Goal: Task Accomplishment & Management: Complete application form

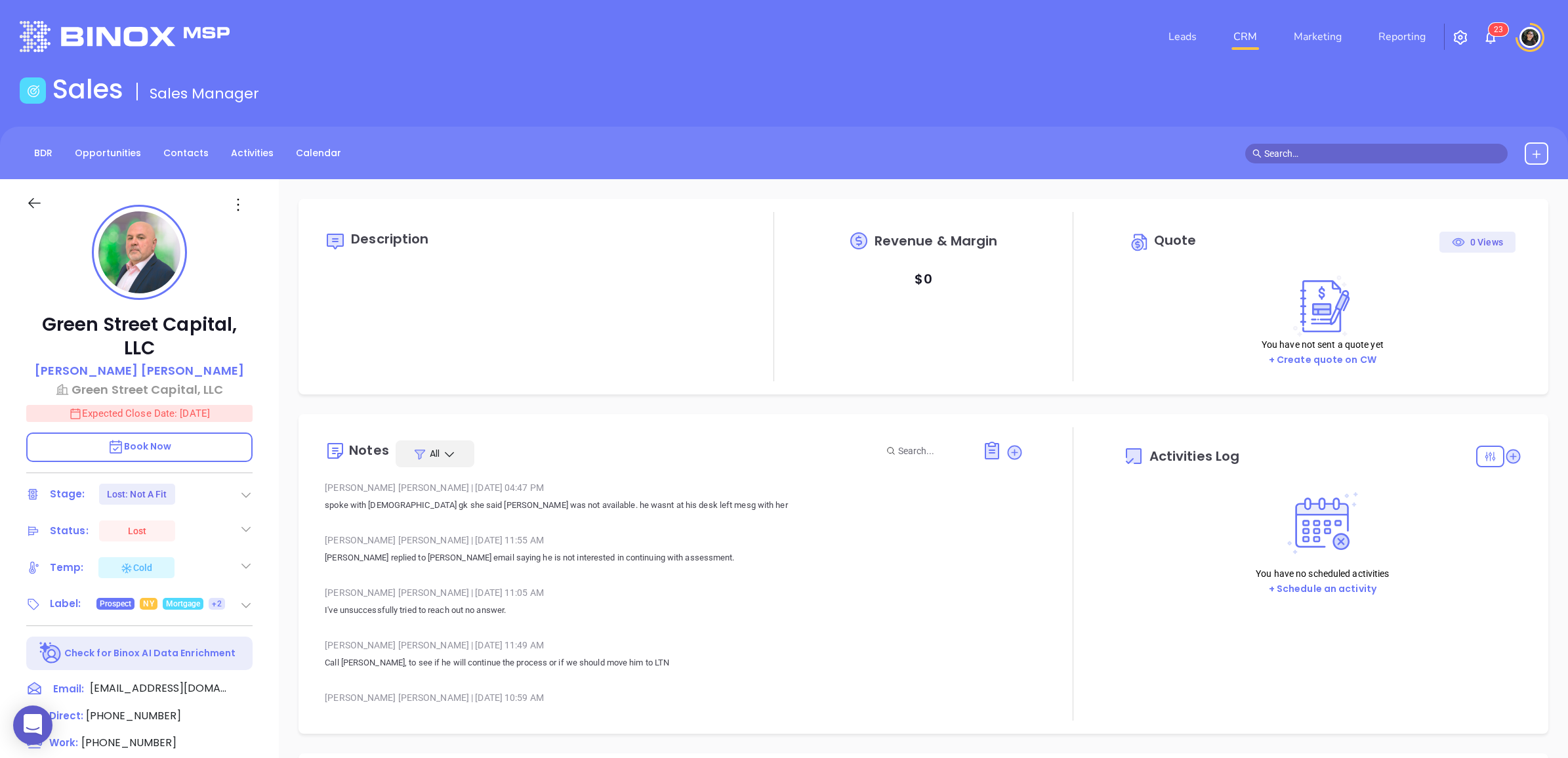
type input "[DATE]"
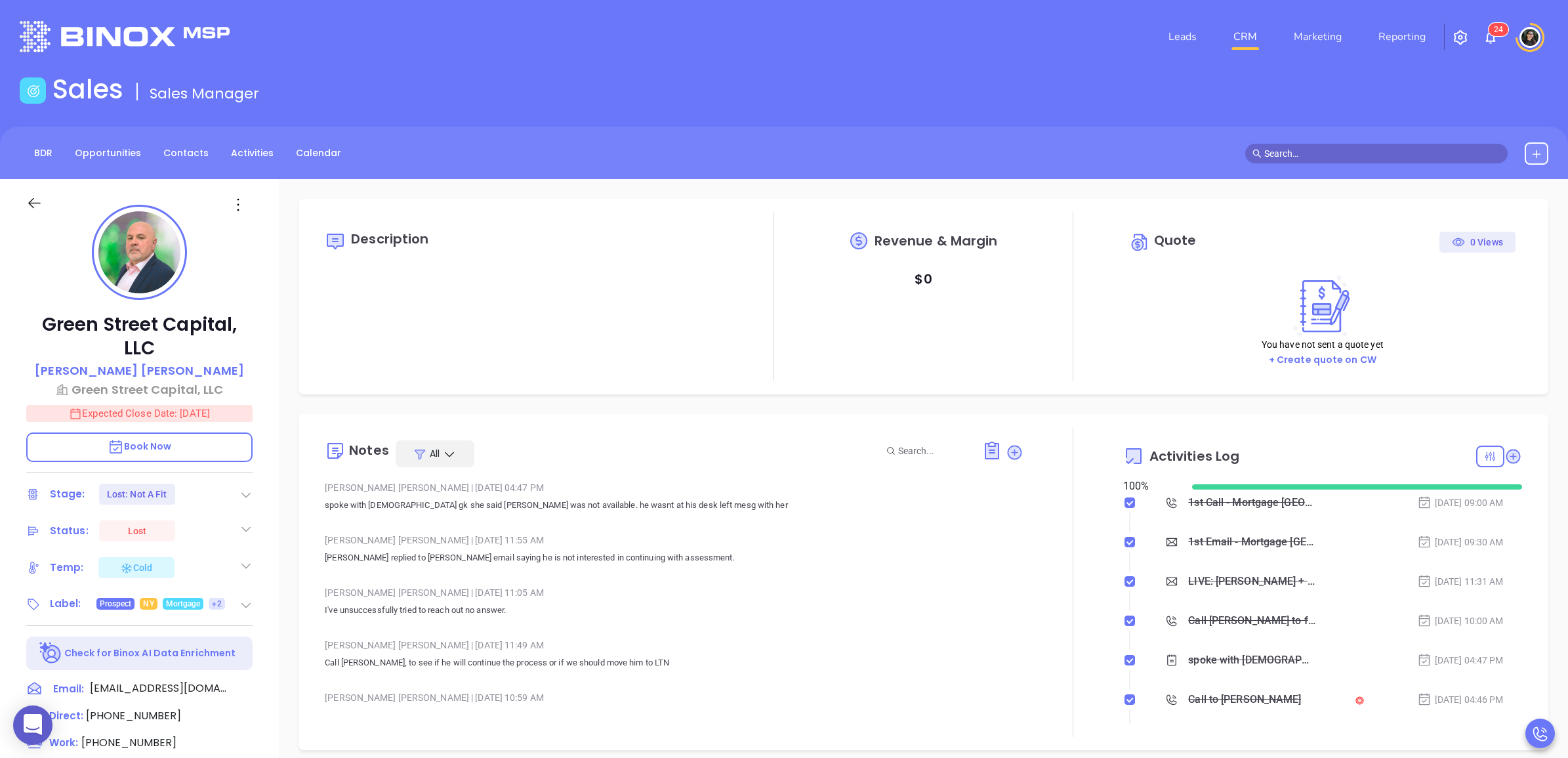
type input "[PERSON_NAME]"
click at [1239, 37] on link "CRM" at bounding box center [1245, 37] width 34 height 26
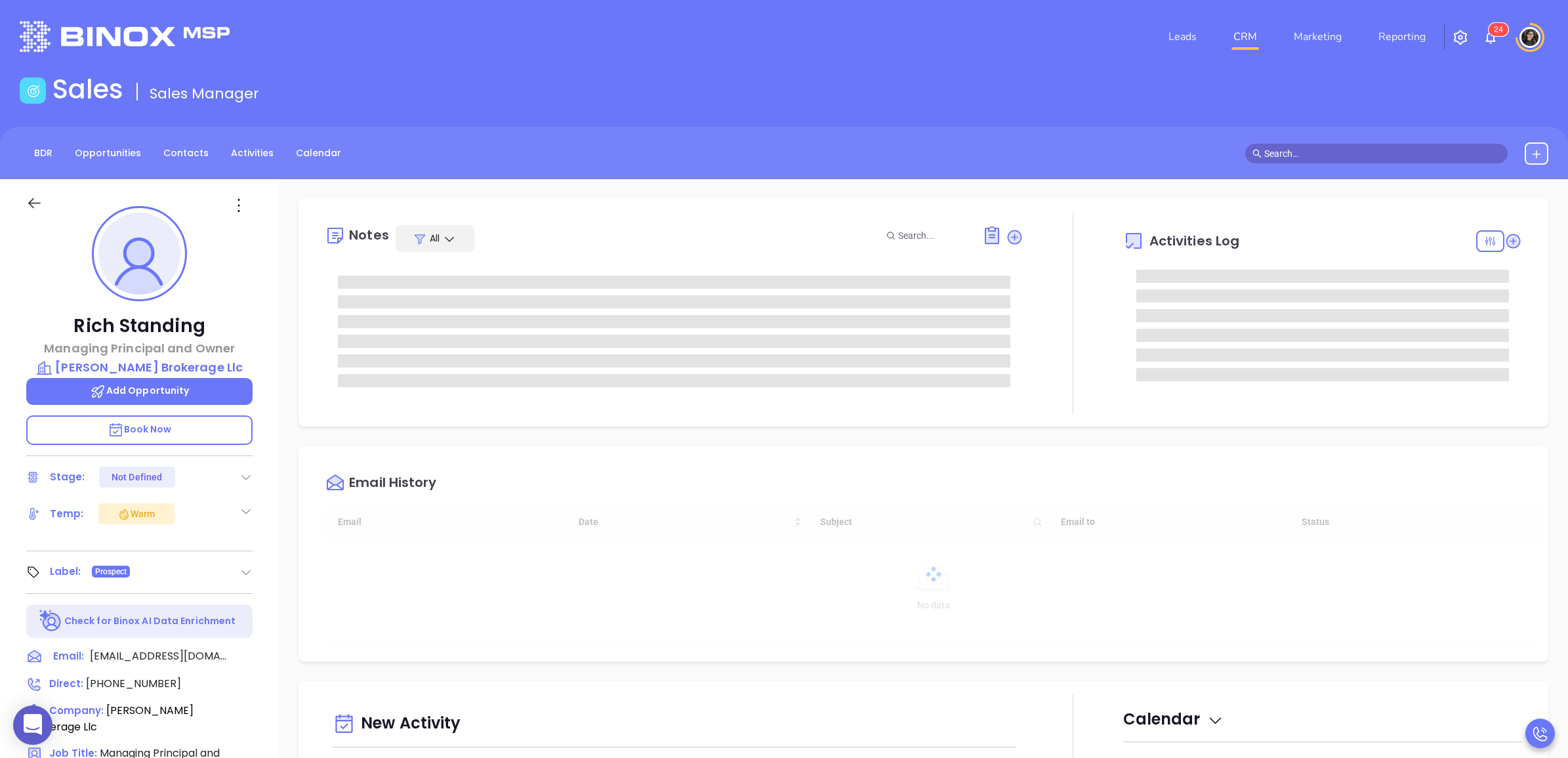
type input "[DATE]"
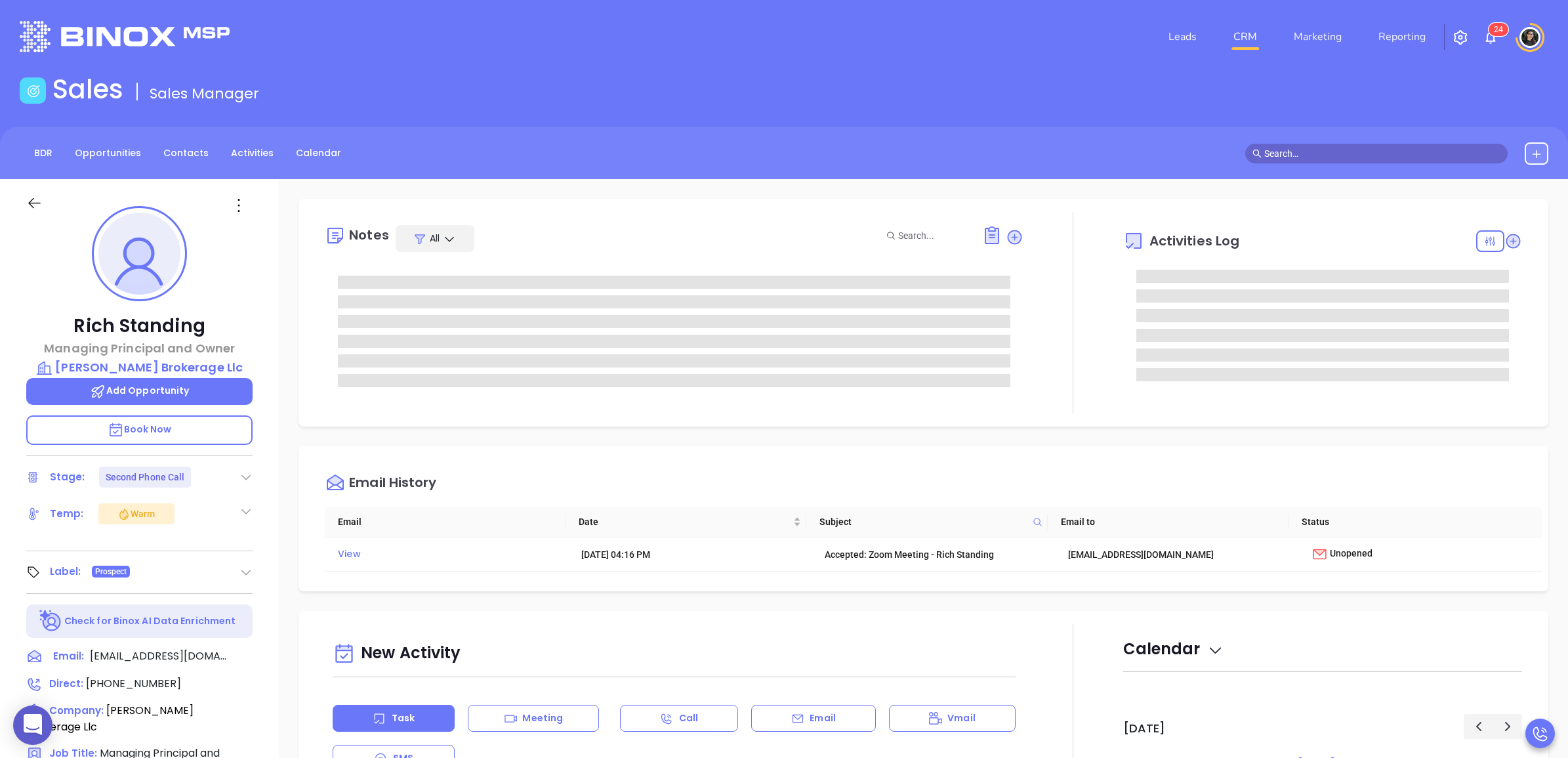
type input "[PERSON_NAME]"
